Goal: Information Seeking & Learning: Learn about a topic

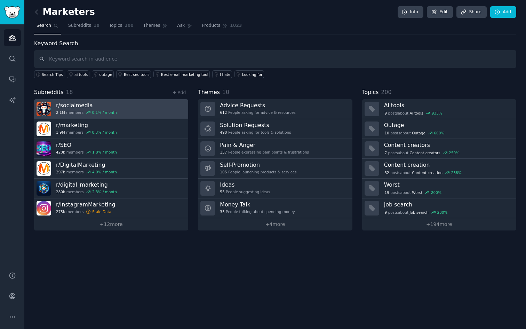
click at [80, 104] on h3 "r/ socialmedia" at bounding box center [86, 105] width 61 height 7
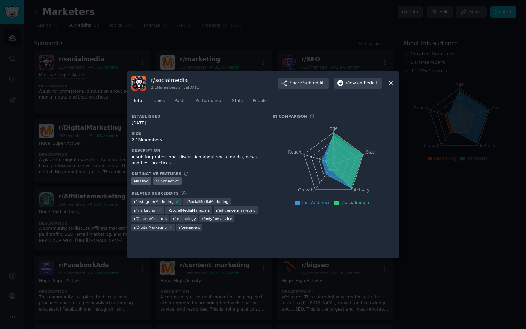
click at [104, 114] on div at bounding box center [263, 164] width 526 height 329
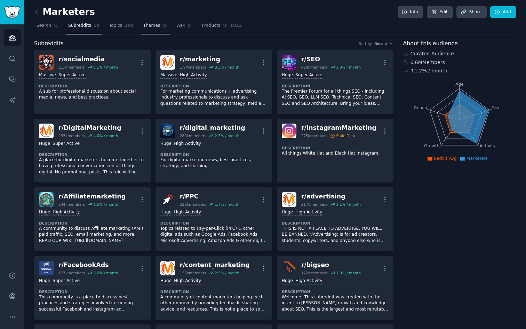
drag, startPoint x: 116, startPoint y: 25, endPoint x: 140, endPoint y: 26, distance: 24.4
click at [116, 25] on span "Topics" at bounding box center [115, 26] width 13 height 6
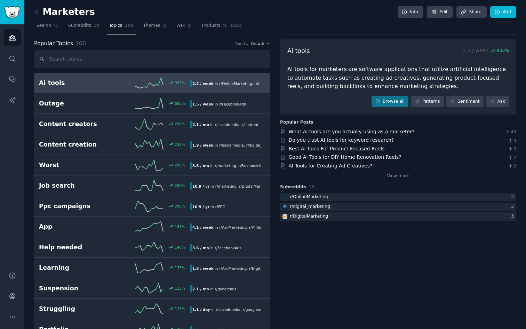
click at [334, 101] on div "Browse all Patterns Sentiment Ask" at bounding box center [398, 102] width 222 height 12
click at [389, 106] on link "Browse all" at bounding box center [389, 102] width 37 height 12
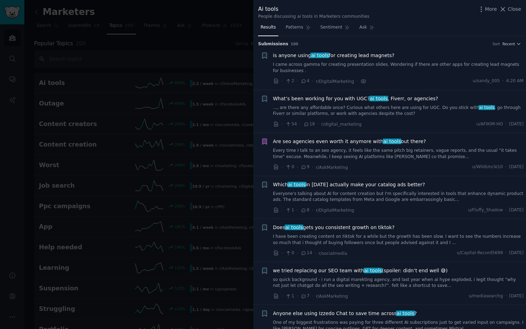
click at [317, 96] on span "What’s been working for you with UGC? ai tools , Fiverr, or agencies?" at bounding box center [355, 98] width 165 height 7
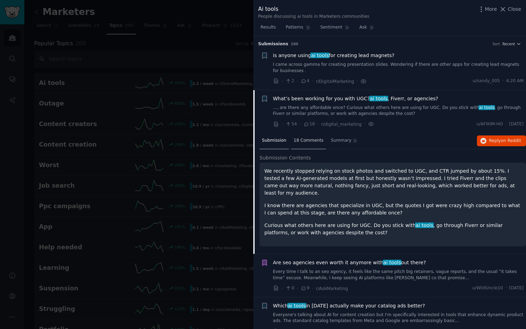
click at [312, 135] on div "18 Comments" at bounding box center [308, 140] width 35 height 17
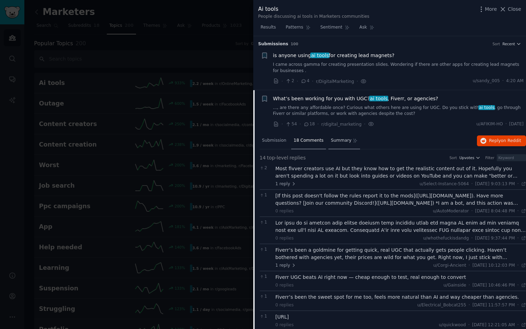
click at [338, 139] on span "Summary" at bounding box center [341, 140] width 21 height 6
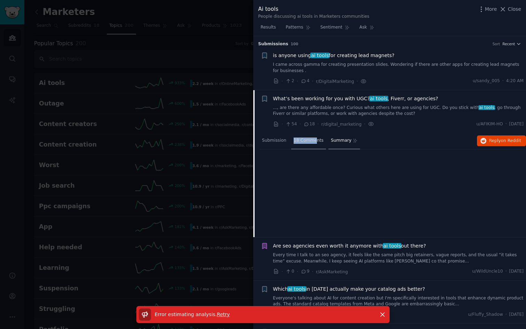
click at [315, 137] on span "18 Comments" at bounding box center [309, 140] width 30 height 6
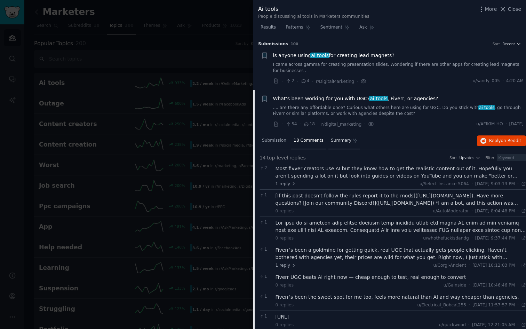
click at [345, 141] on span "Summary" at bounding box center [341, 140] width 21 height 6
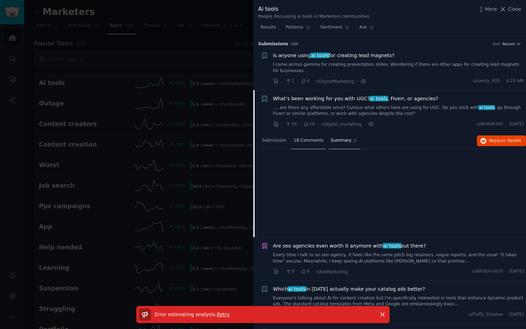
click at [302, 145] on div "18 Comments" at bounding box center [308, 140] width 35 height 17
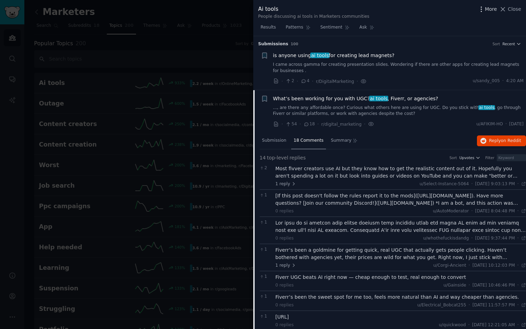
click at [484, 11] on icon "button" at bounding box center [480, 9] width 7 height 7
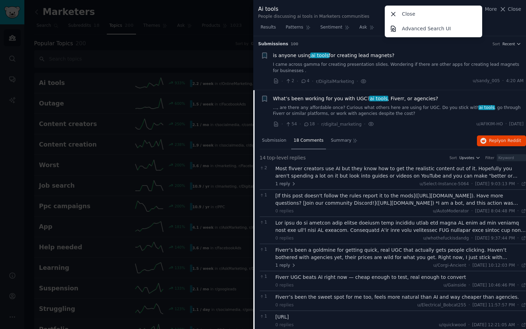
click at [435, 48] on li "Bookmark this conversation + is anyone using ai tools for creating lead magnets…" at bounding box center [389, 68] width 273 height 43
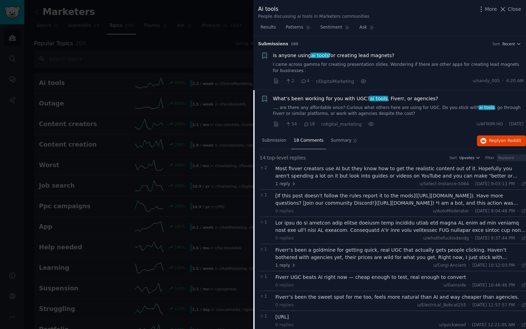
click at [122, 118] on div at bounding box center [263, 164] width 526 height 329
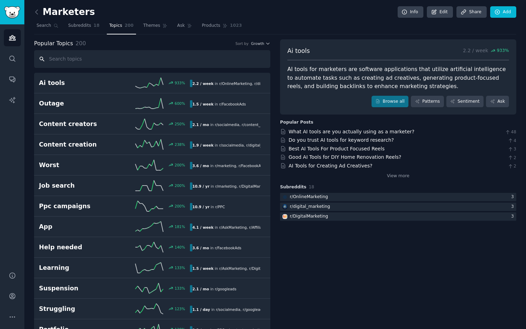
click at [88, 53] on input "text" at bounding box center [152, 59] width 236 height 18
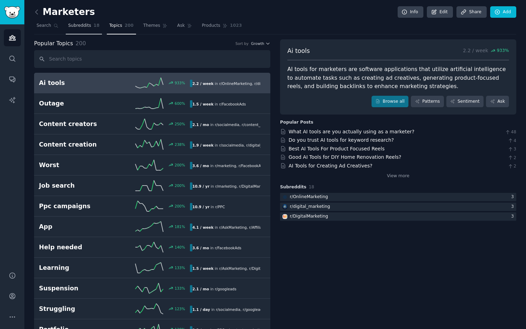
click at [75, 27] on span "Subreddits" at bounding box center [79, 26] width 23 height 6
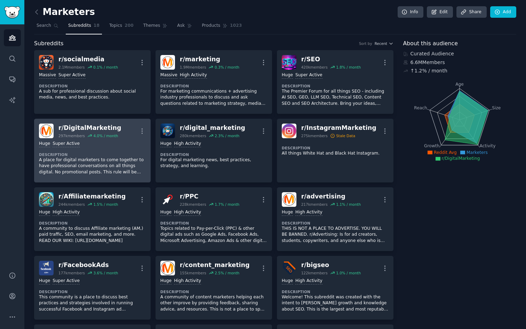
click at [105, 129] on div "r/ DigitalMarketing" at bounding box center [89, 127] width 63 height 9
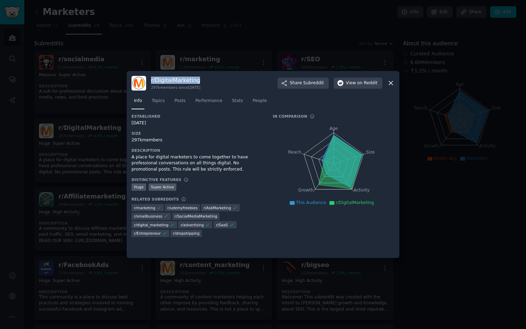
drag, startPoint x: 208, startPoint y: 80, endPoint x: 150, endPoint y: 76, distance: 57.8
click at [150, 77] on div "r/ DigitalMarketing 297k members since [DATE] Share Subreddit View on Reddit" at bounding box center [262, 83] width 263 height 15
copy h3 "r/ DigitalMarketing"
click at [171, 52] on div at bounding box center [263, 164] width 526 height 329
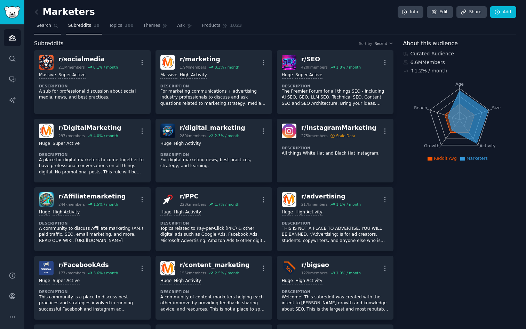
click at [51, 31] on link "Search" at bounding box center [47, 27] width 27 height 14
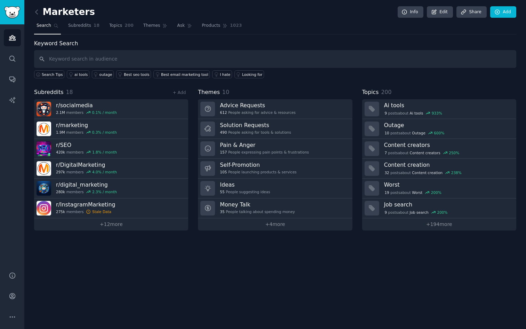
click at [40, 10] on link at bounding box center [38, 12] width 9 height 11
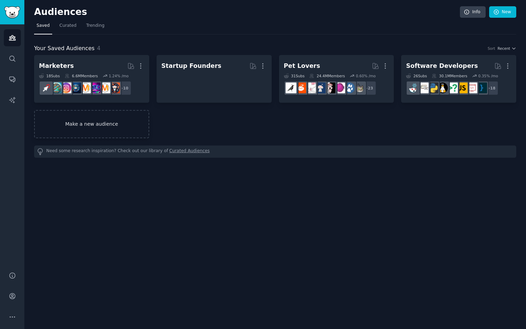
click at [95, 130] on link "Make a new audience" at bounding box center [91, 124] width 115 height 28
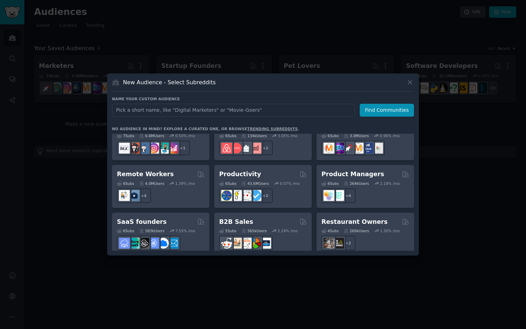
scroll to position [543, 0]
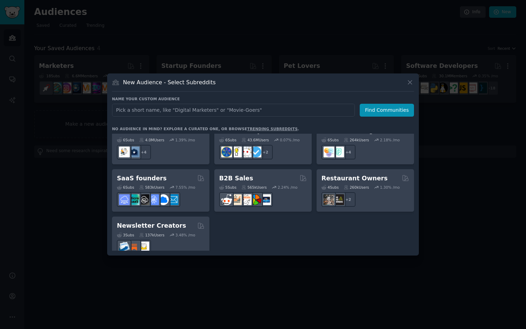
click at [247, 130] on link "trending subreddits" at bounding box center [272, 129] width 50 height 4
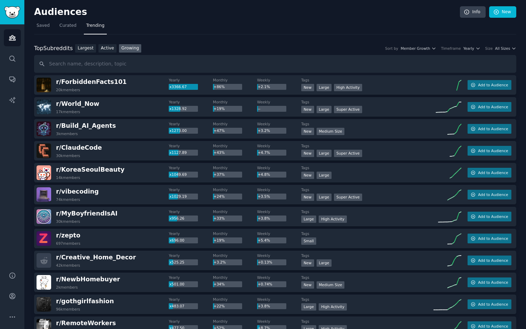
click at [471, 51] on div "Top Subreddits Top Subreddits Largest Active Growing Sort by Member Growth Time…" at bounding box center [275, 48] width 482 height 9
click at [471, 50] on span "Yearly" at bounding box center [468, 48] width 11 height 5
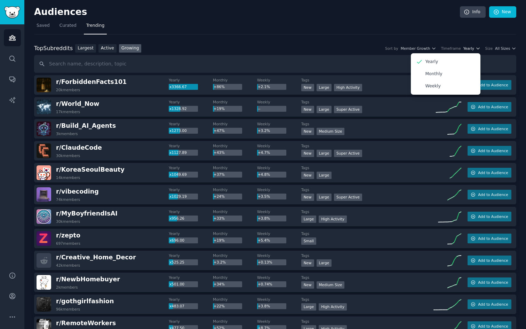
click at [471, 50] on span "Yearly" at bounding box center [468, 48] width 11 height 5
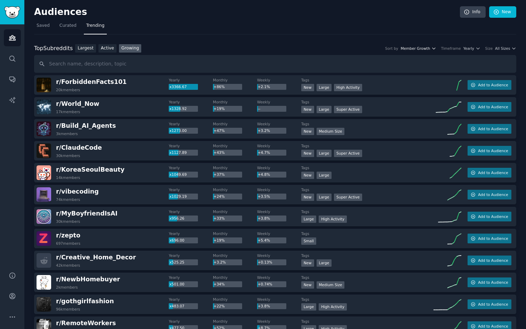
click at [420, 48] on span "Member Growth" at bounding box center [416, 48] width 30 height 5
